Goal: Find specific page/section: Find specific page/section

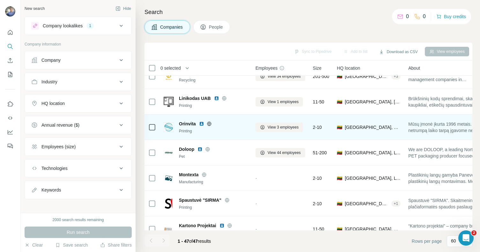
scroll to position [1040, 0]
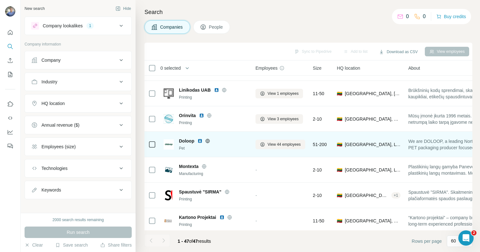
click at [199, 141] on img at bounding box center [199, 141] width 5 height 5
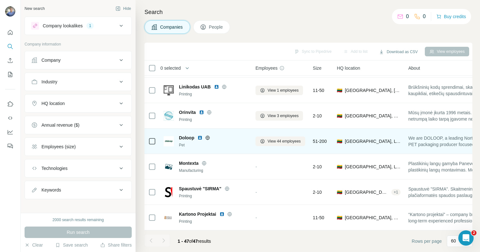
scroll to position [1047, 0]
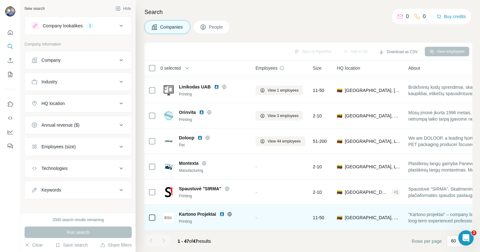
click at [220, 212] on img at bounding box center [221, 214] width 5 height 5
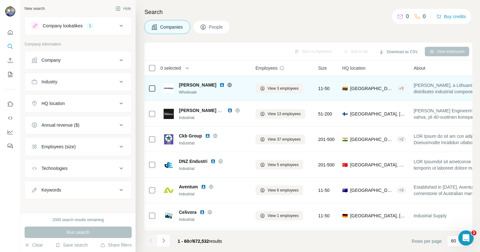
click at [224, 86] on img at bounding box center [221, 85] width 5 height 5
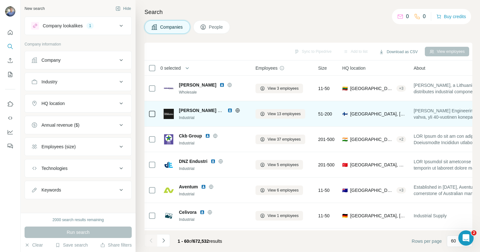
click at [228, 109] on img at bounding box center [229, 110] width 5 height 5
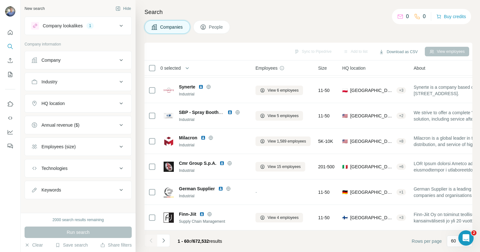
click at [73, 104] on div "HQ location" at bounding box center [74, 103] width 86 height 6
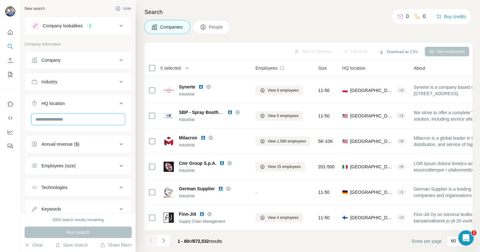
click at [74, 117] on input "text" at bounding box center [78, 119] width 94 height 11
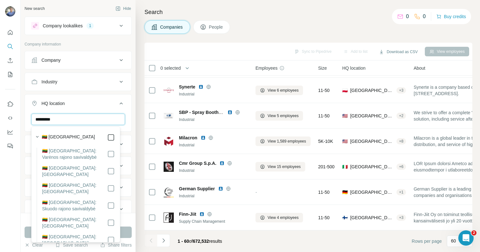
type input "*********"
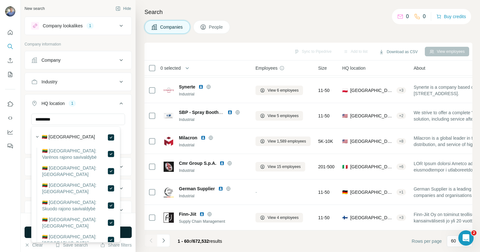
click at [131, 231] on button "Run search" at bounding box center [78, 232] width 107 height 11
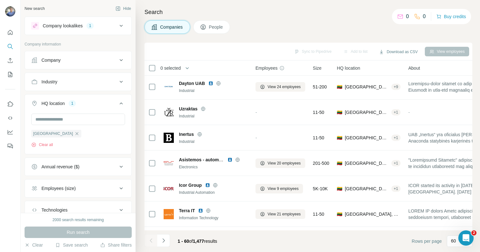
scroll to position [1378, 0]
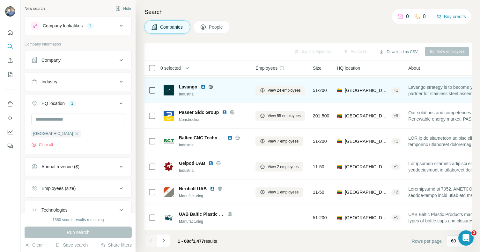
click at [203, 84] on img at bounding box center [202, 86] width 5 height 5
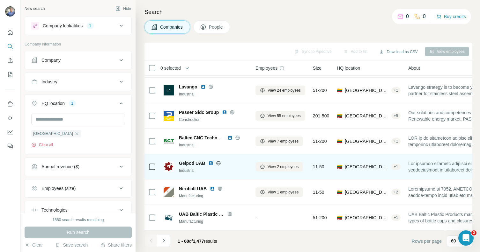
click at [211, 161] on img at bounding box center [210, 163] width 5 height 5
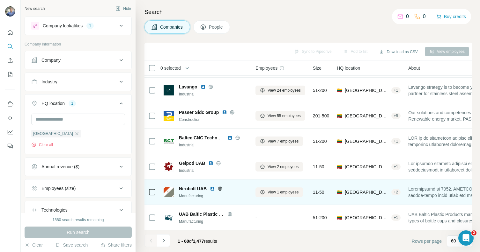
click at [212, 186] on img at bounding box center [212, 188] width 5 height 5
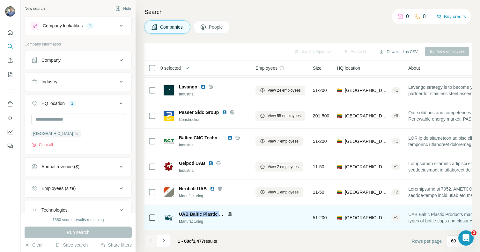
drag, startPoint x: 183, startPoint y: 210, endPoint x: 218, endPoint y: 213, distance: 35.1
click at [218, 213] on span "UAB Baltic Plastic Products" at bounding box center [208, 214] width 59 height 5
click at [219, 212] on span "UAB Baltic Plastic Products" at bounding box center [208, 214] width 59 height 5
drag, startPoint x: 217, startPoint y: 210, endPoint x: 179, endPoint y: 211, distance: 38.2
click at [179, 212] on span "UAB Baltic Plastic Products" at bounding box center [208, 214] width 59 height 5
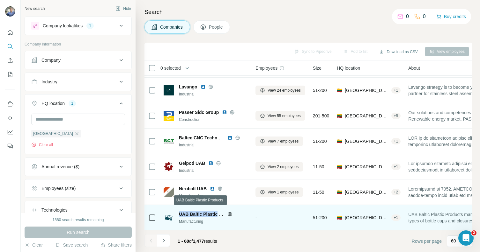
copy span "UAB Baltic Plastic"
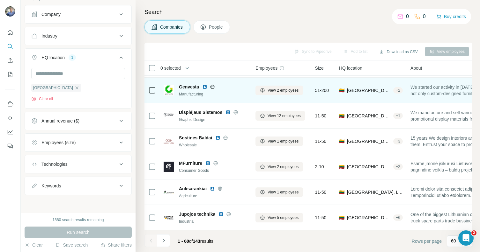
scroll to position [1378, 0]
